Goal: Information Seeking & Learning: Learn about a topic

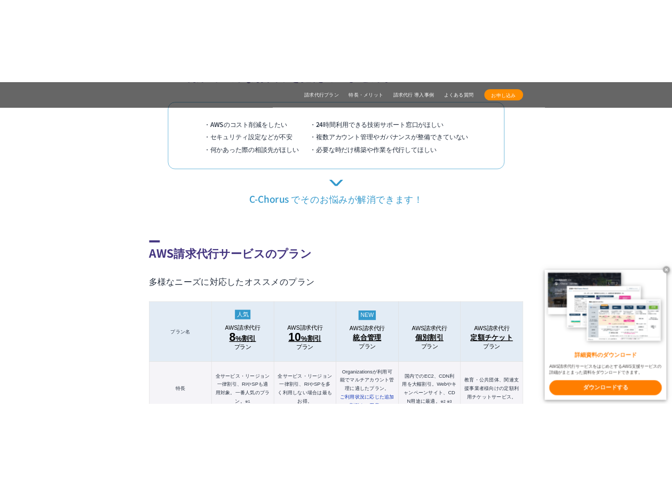
scroll to position [961, 0]
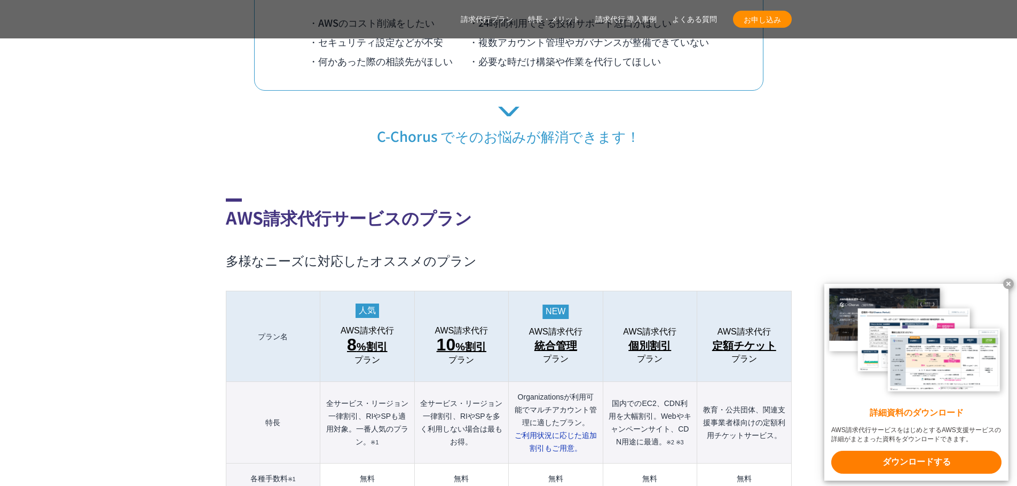
drag, startPoint x: 969, startPoint y: 182, endPoint x: 958, endPoint y: 183, distance: 11.2
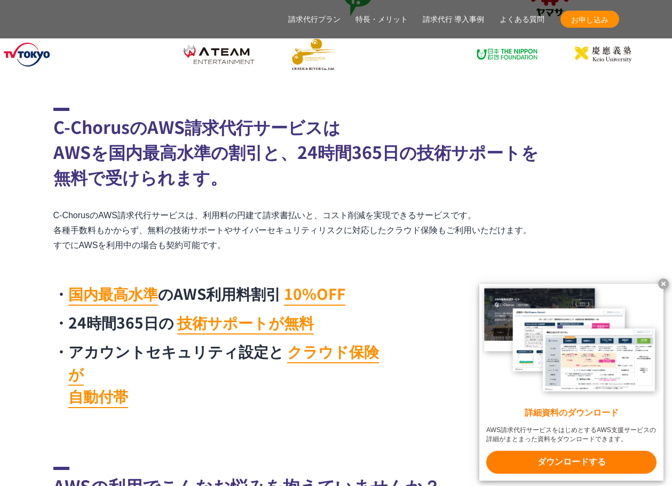
scroll to position [481, 0]
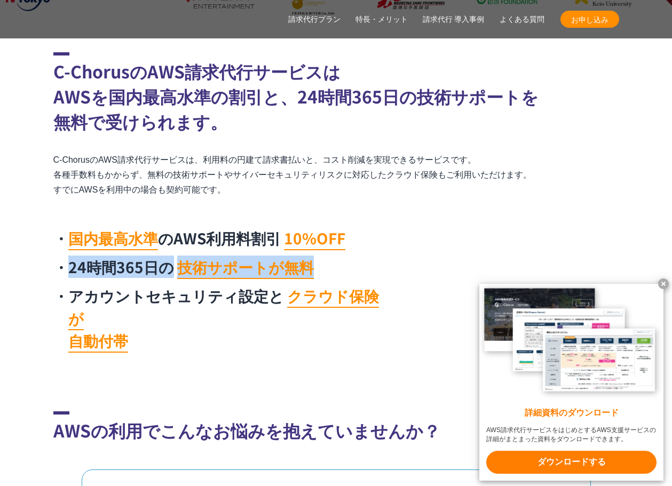
drag, startPoint x: 315, startPoint y: 274, endPoint x: 80, endPoint y: 334, distance: 242.4
click at [67, 271] on li "24時間365日の 技術サポートが無料" at bounding box center [221, 267] width 336 height 22
copy li "24時間365日の 技術サポートが無料"
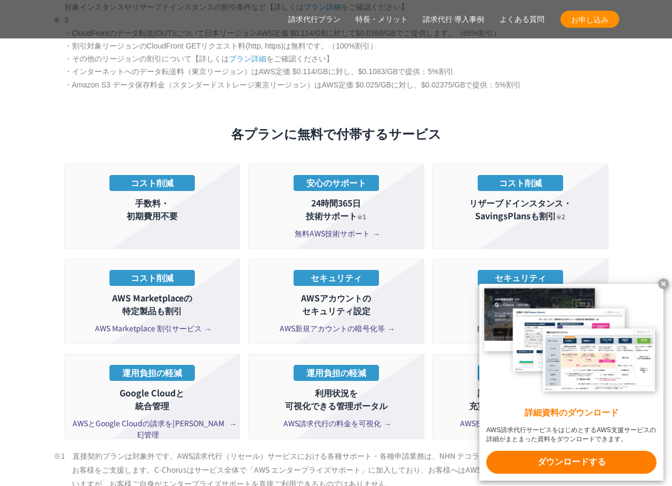
scroll to position [1976, 0]
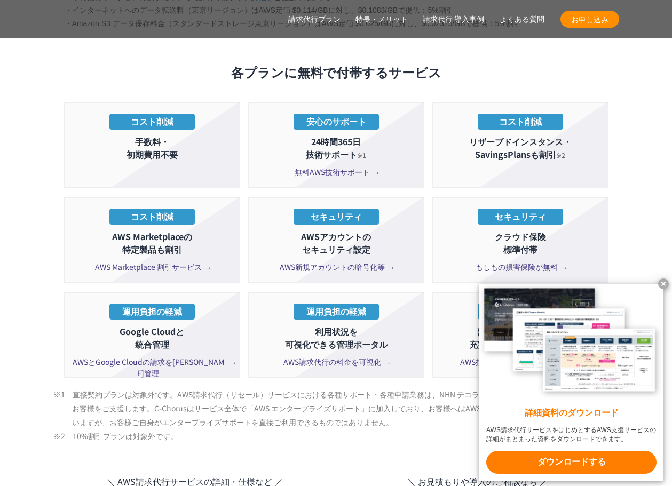
click at [365, 167] on span "無料AWS技術サポート" at bounding box center [336, 172] width 83 height 11
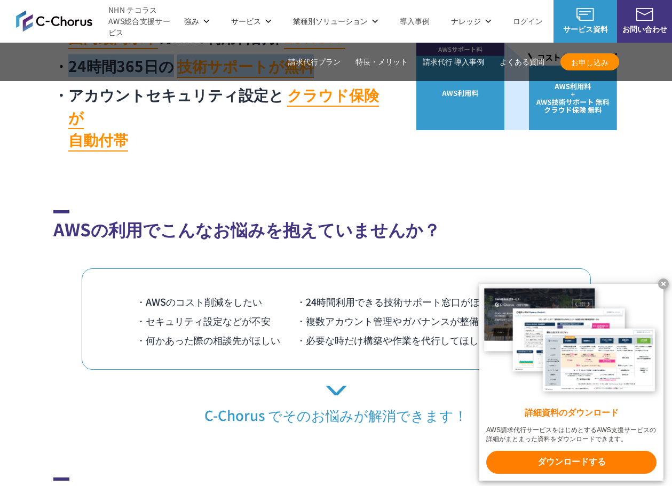
scroll to position [471, 0]
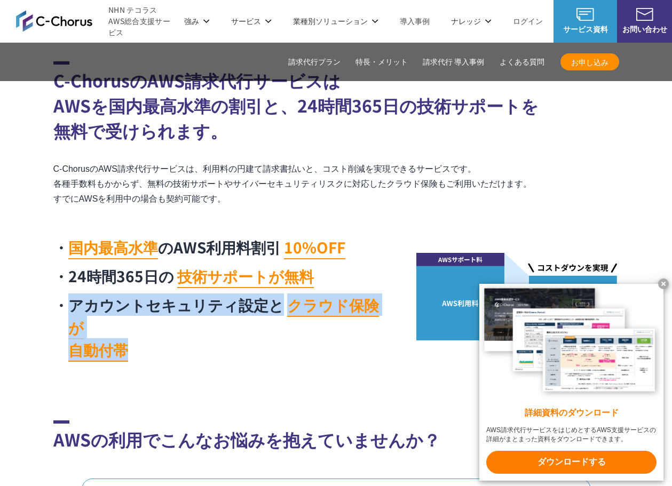
drag, startPoint x: 155, startPoint y: 327, endPoint x: 74, endPoint y: 306, distance: 84.2
click at [74, 306] on li "アカウントセキュリティ設定と クラウド保険が 自動付帯" at bounding box center [221, 327] width 336 height 67
copy li "アカウントセキュリティ設定と クラウド保険が 自動付帯"
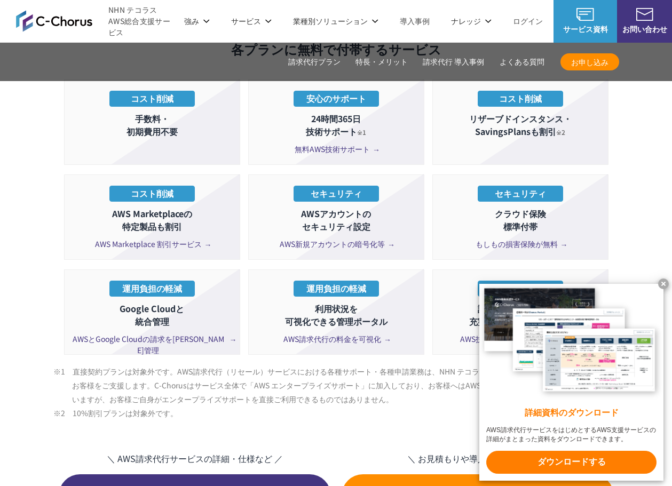
scroll to position [1966, 0]
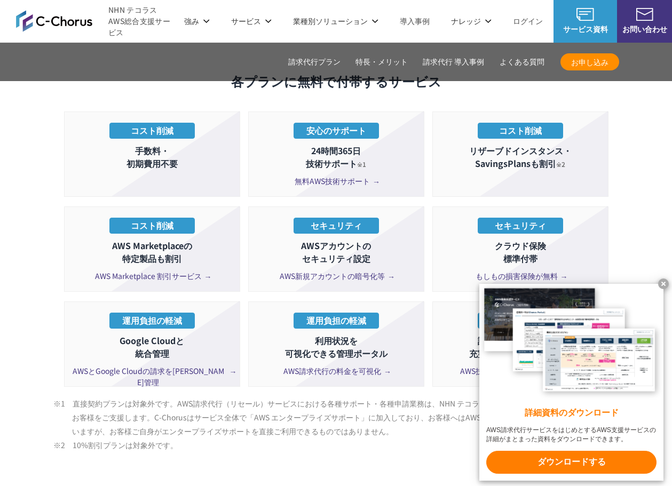
click at [503, 271] on span "もしもの損害保険が無料" at bounding box center [521, 276] width 90 height 11
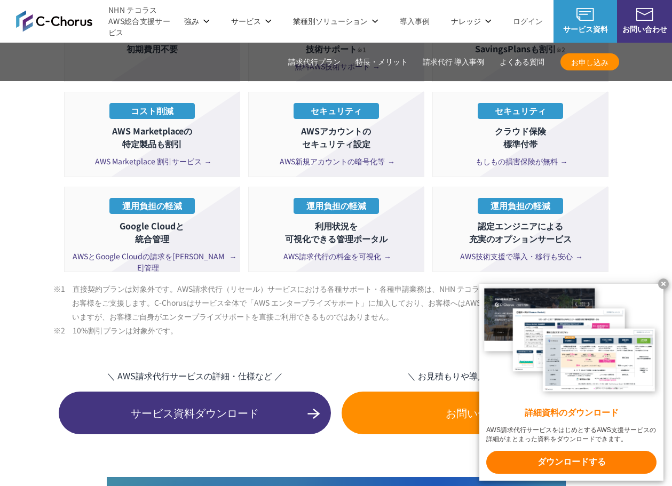
scroll to position [2071, 0]
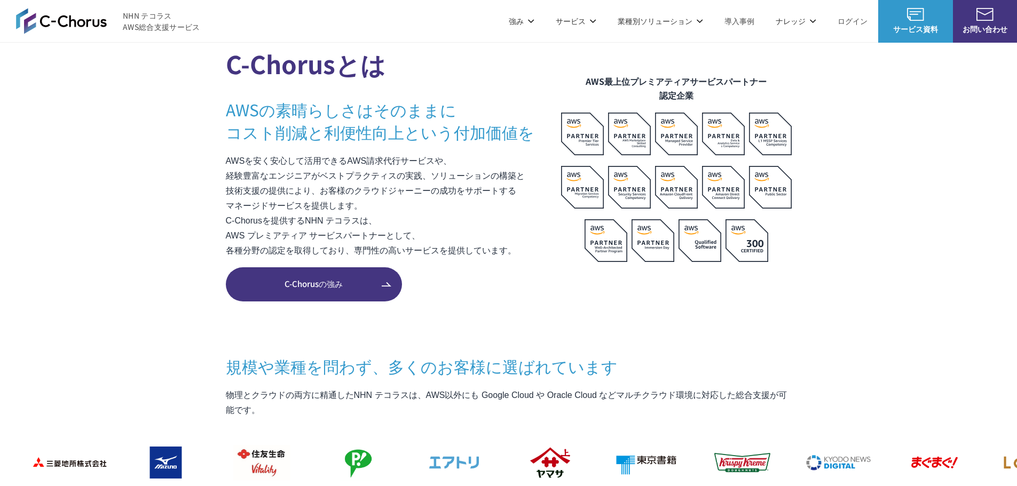
scroll to position [641, 0]
click at [339, 285] on span "C-Chorusの強み" at bounding box center [314, 284] width 176 height 12
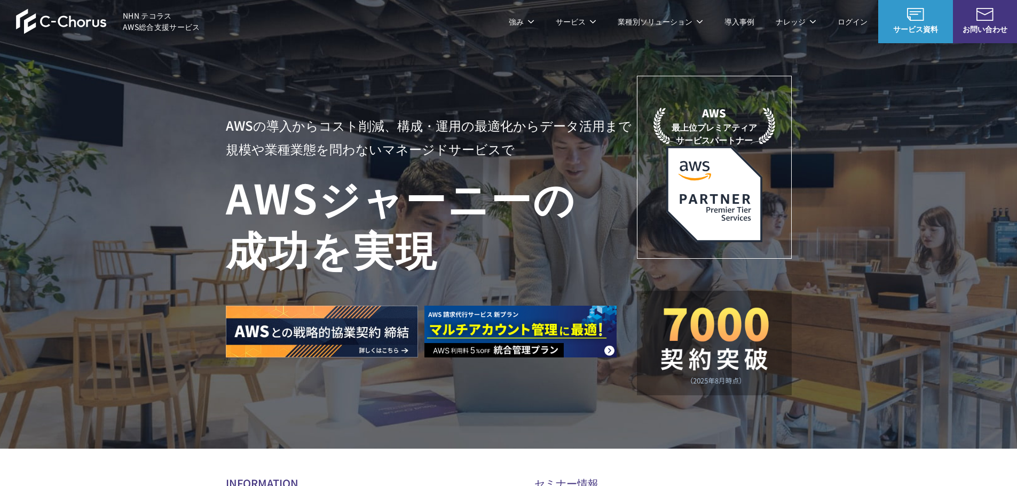
scroll to position [0, 0]
